Goal: Check status

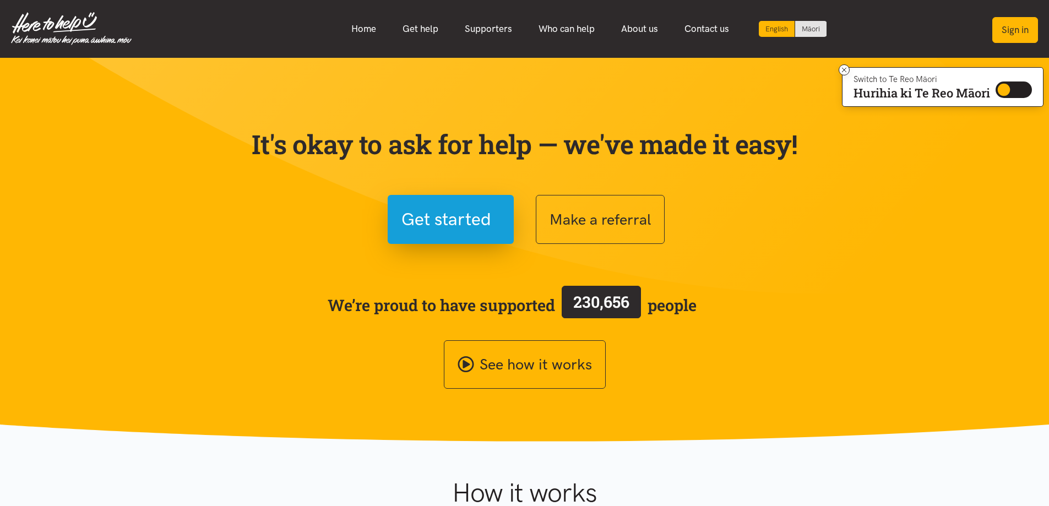
click at [1020, 35] on button "Sign in" at bounding box center [1015, 30] width 46 height 26
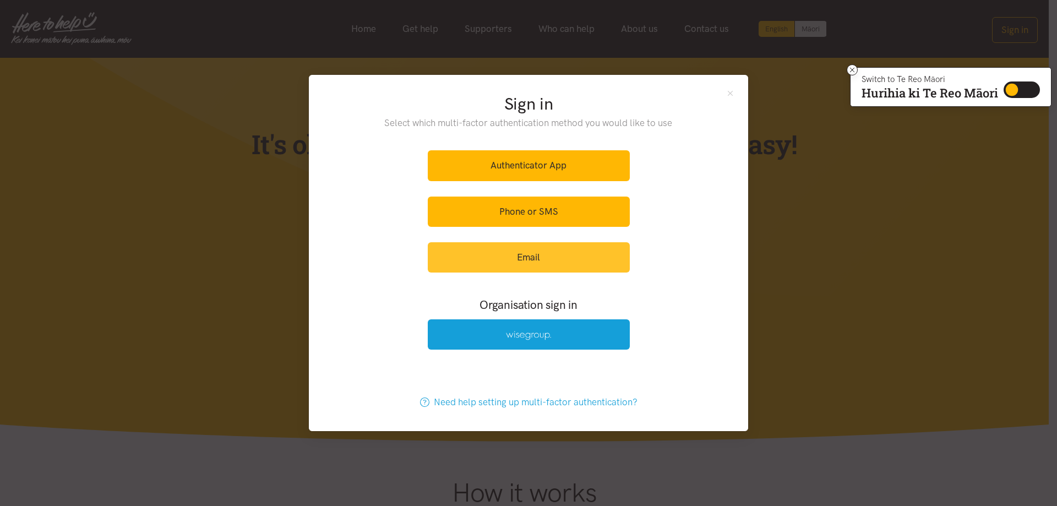
click at [615, 260] on link "Email" at bounding box center [529, 257] width 202 height 30
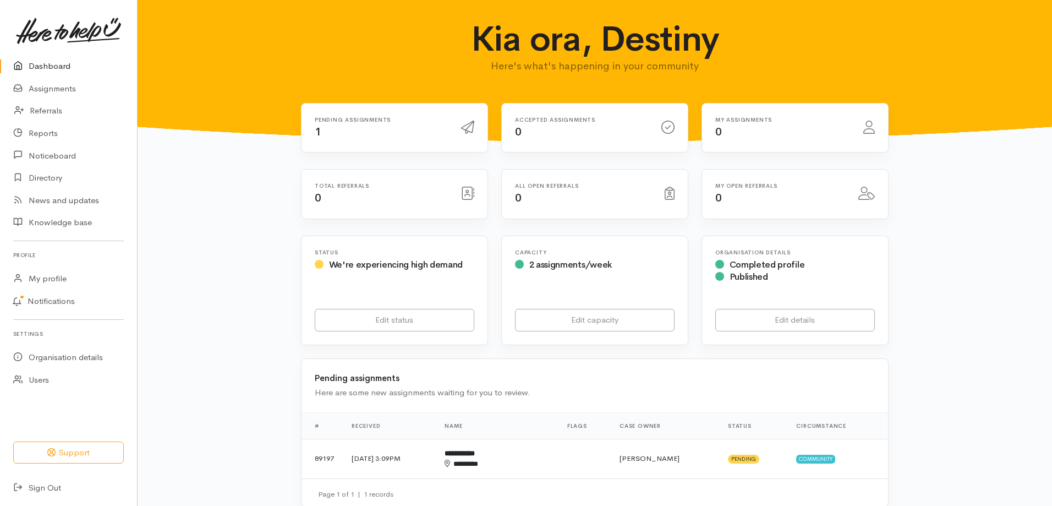
click at [345, 121] on h6 "Pending assignments" at bounding box center [381, 120] width 133 height 6
click at [59, 91] on link "Assignments" at bounding box center [68, 89] width 137 height 23
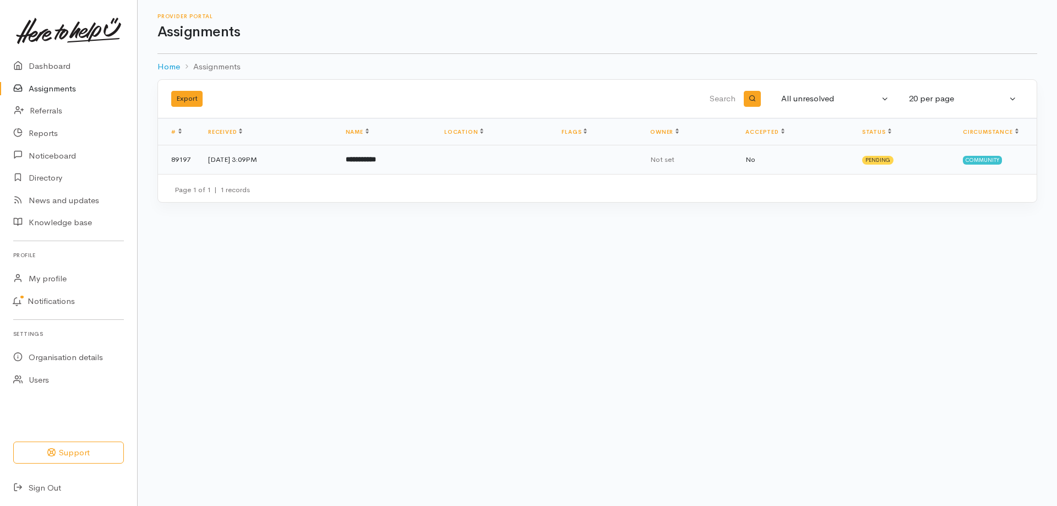
click at [255, 167] on td "[DATE] 3:09PM" at bounding box center [268, 159] width 138 height 29
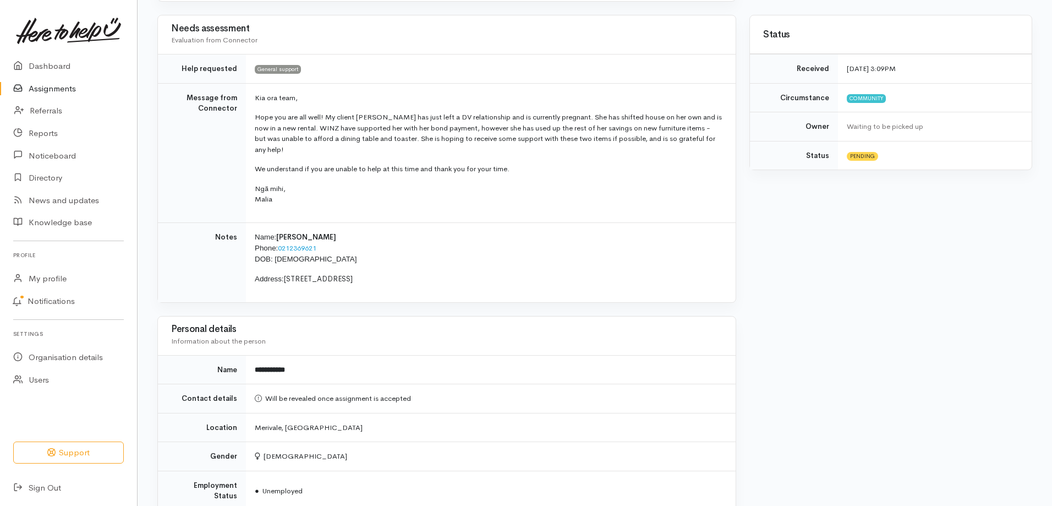
scroll to position [213, 0]
